Goal: Task Accomplishment & Management: Use online tool/utility

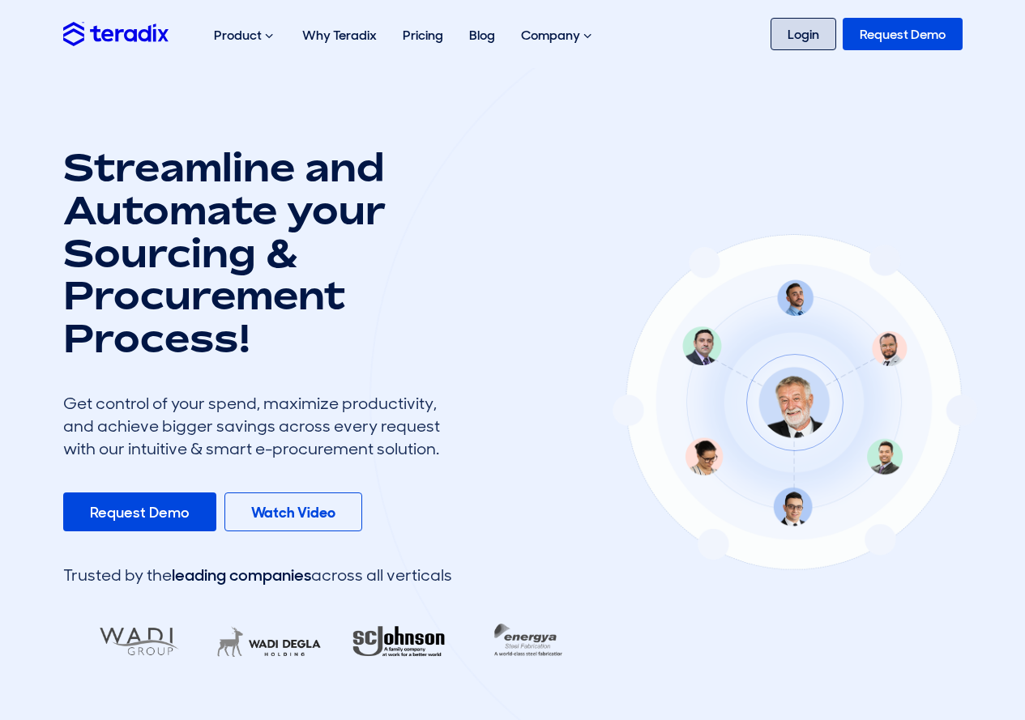
click at [806, 31] on link "Login" at bounding box center [803, 34] width 66 height 32
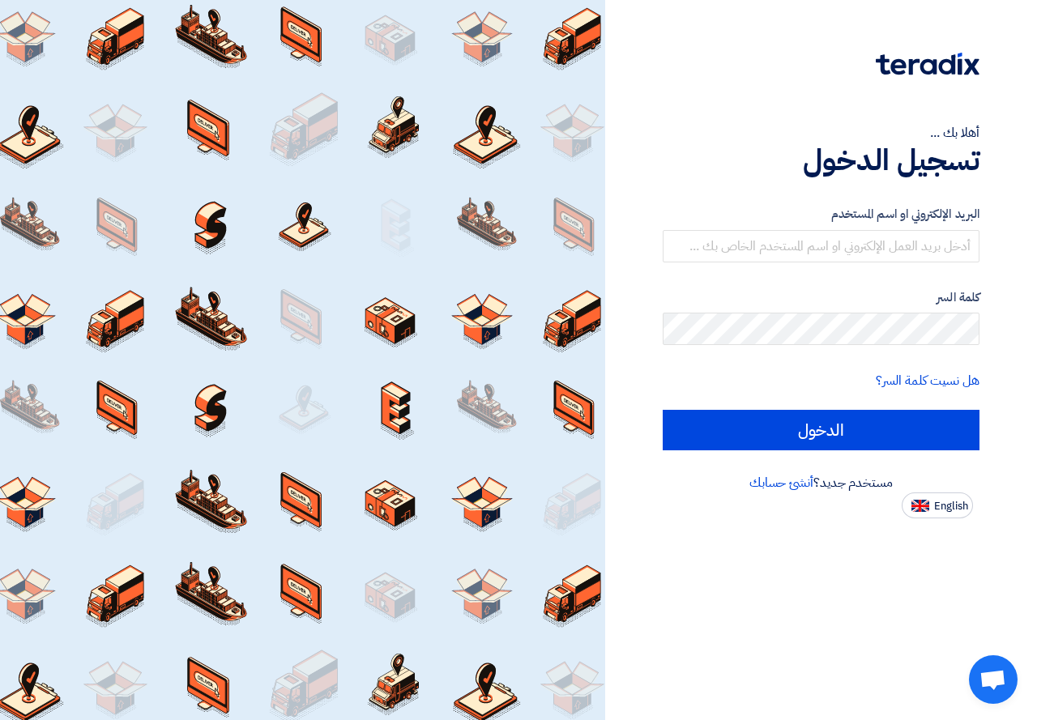
click at [861, 223] on label "البريد الإلكتروني او اسم المستخدم" at bounding box center [821, 214] width 317 height 19
click at [861, 237] on input "text" at bounding box center [821, 246] width 317 height 32
type input "sales1@vtec-eg.com"
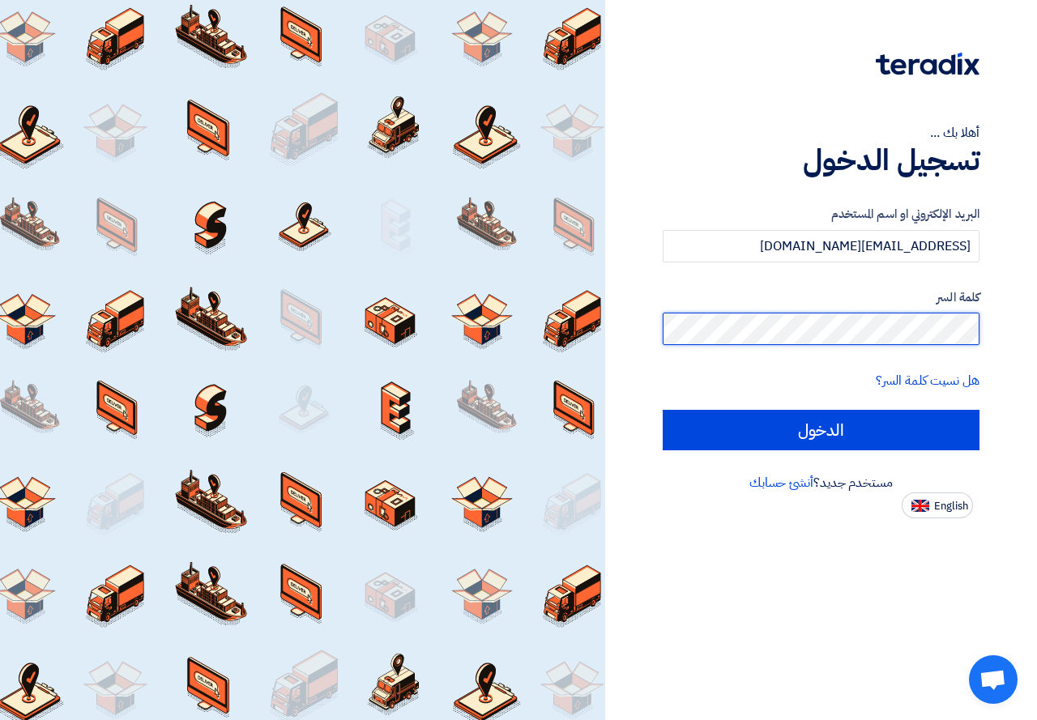
click at [663, 410] on input "الدخول" at bounding box center [821, 430] width 317 height 41
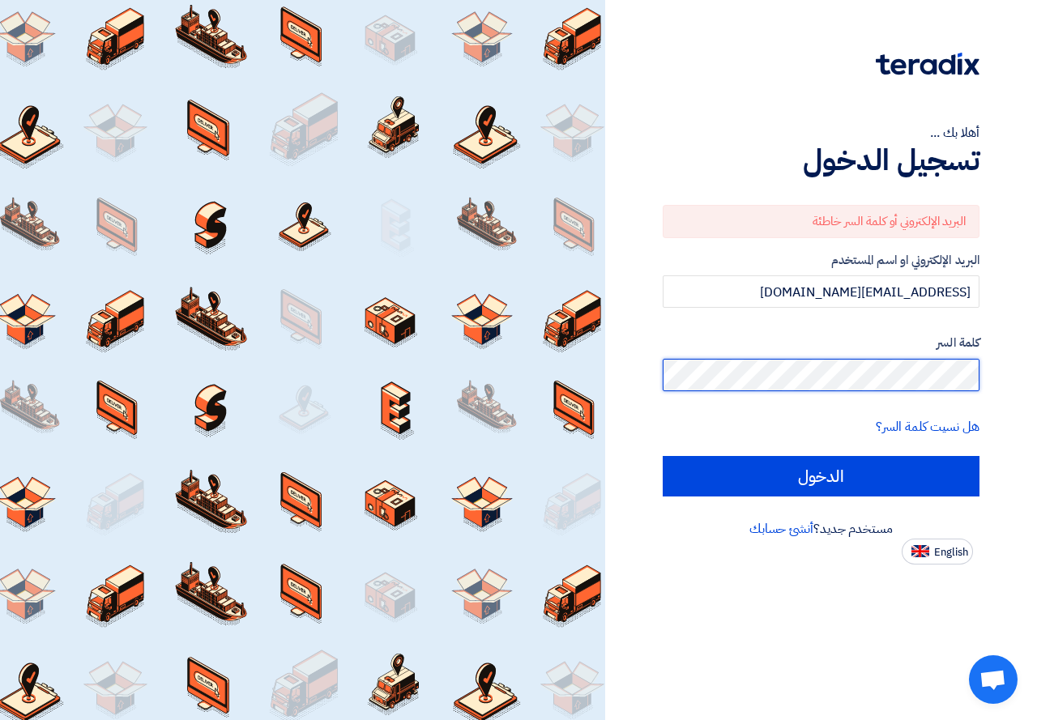
click at [663, 456] on input "الدخول" at bounding box center [821, 476] width 317 height 41
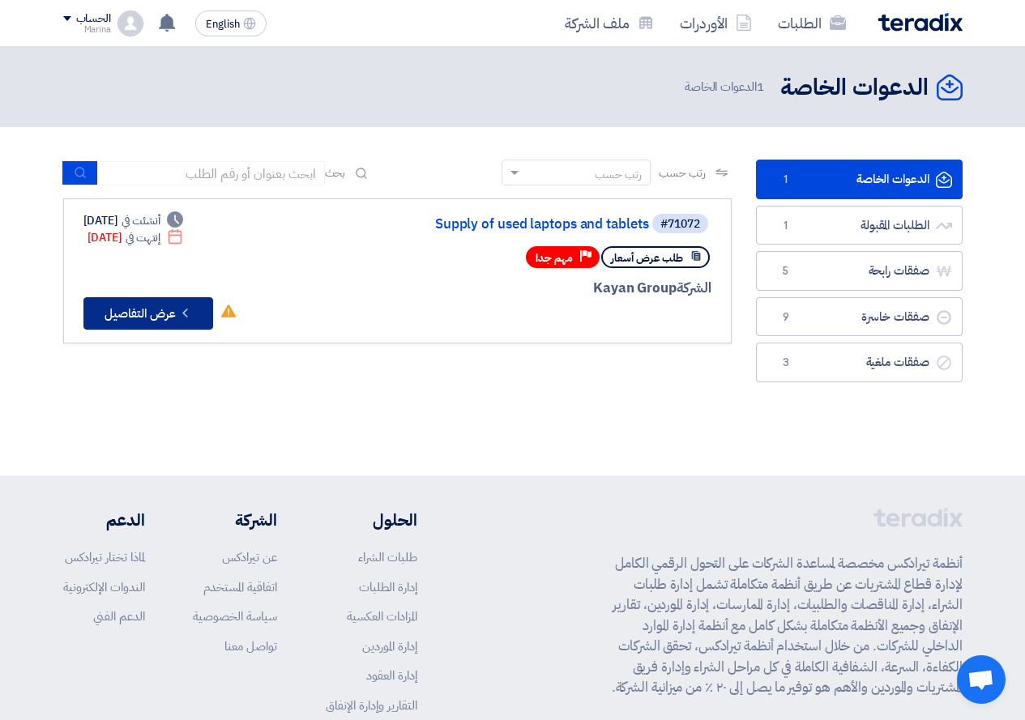
click at [178, 311] on icon "Check details" at bounding box center [184, 312] width 15 height 15
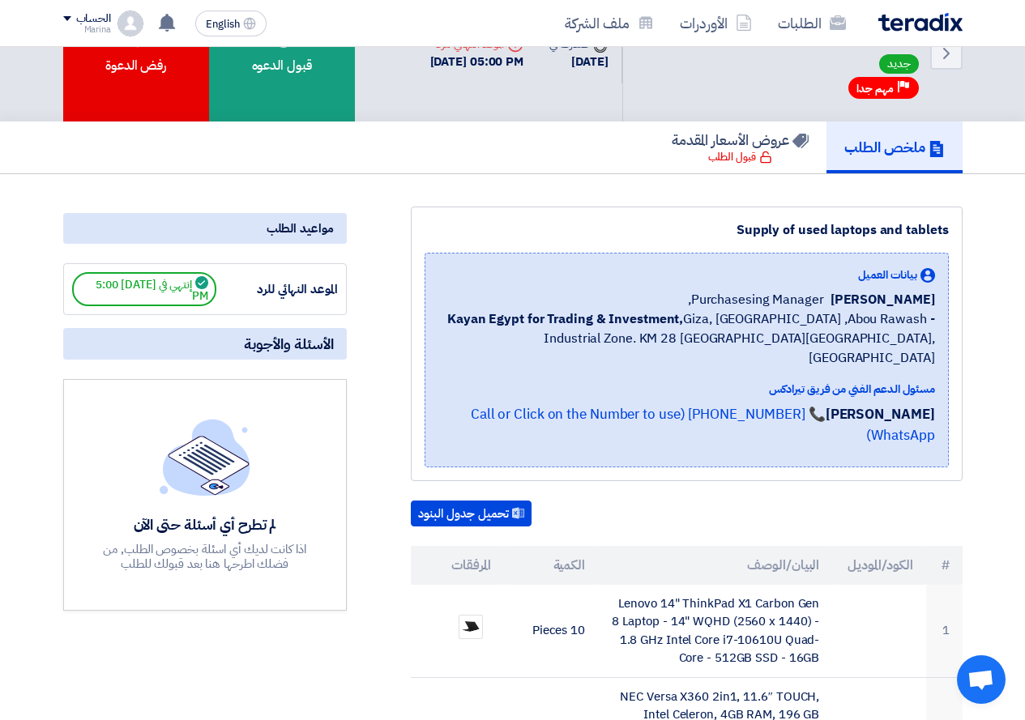
scroll to position [243, 0]
